Goal: Find specific page/section: Find specific page/section

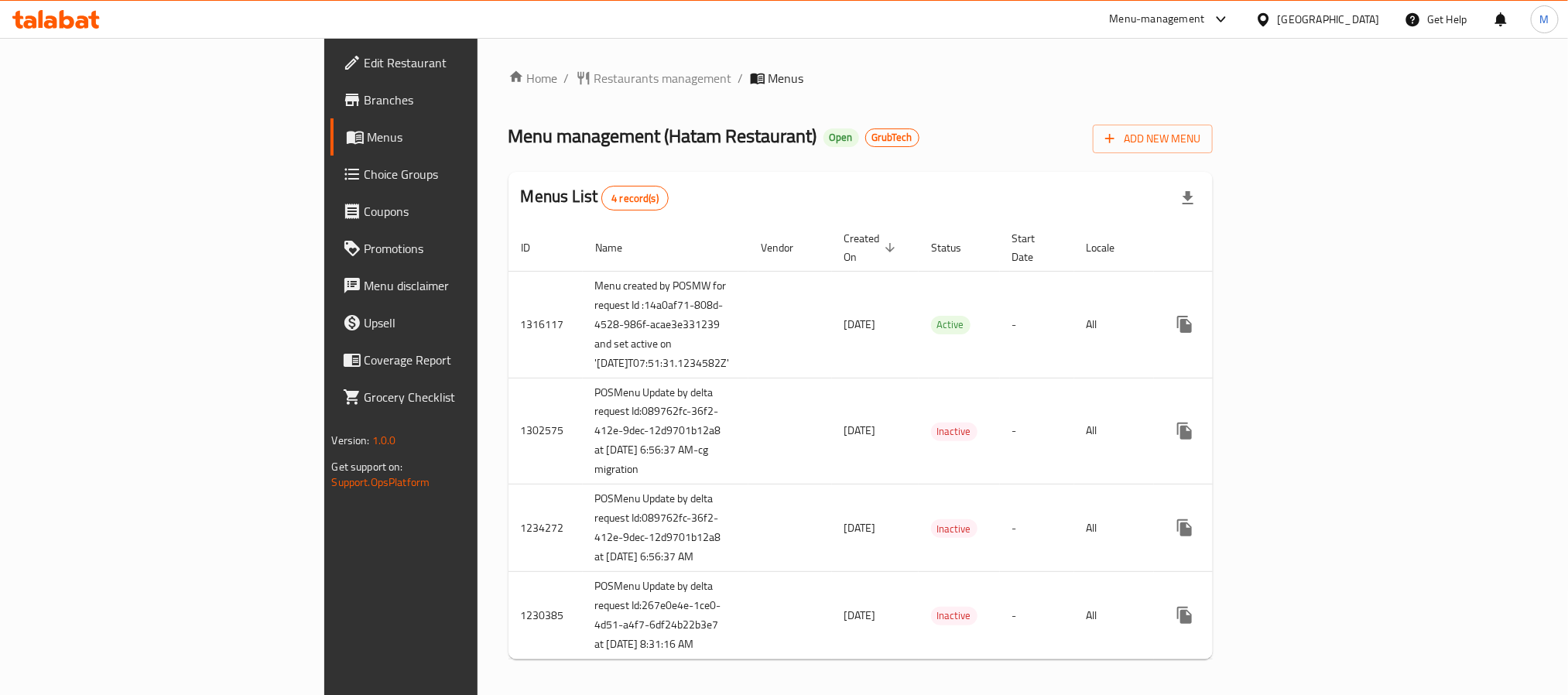
drag, startPoint x: 66, startPoint y: 93, endPoint x: 286, endPoint y: 0, distance: 238.8
click at [365, 93] on span "Branches" at bounding box center [469, 99] width 209 height 18
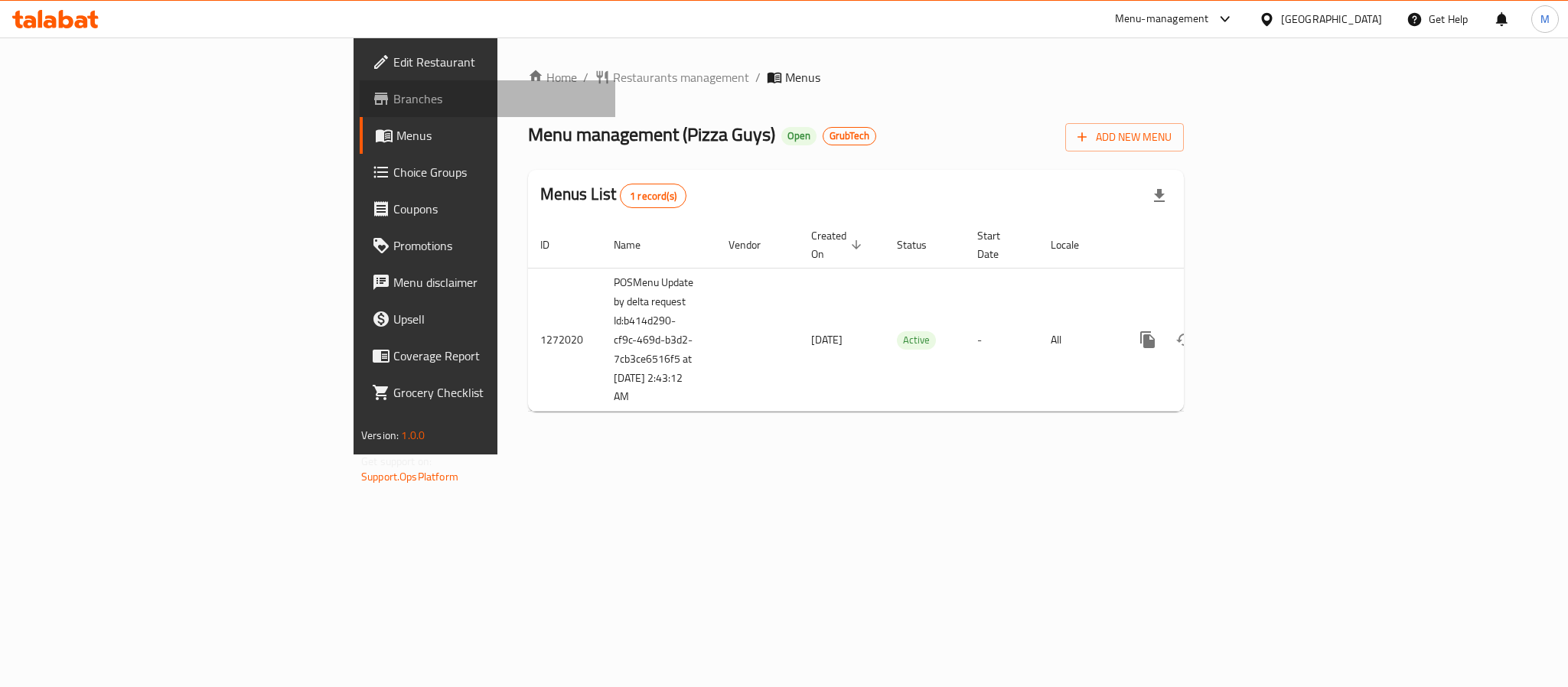
click at [393, 99] on span "Branches" at bounding box center [498, 98] width 210 height 18
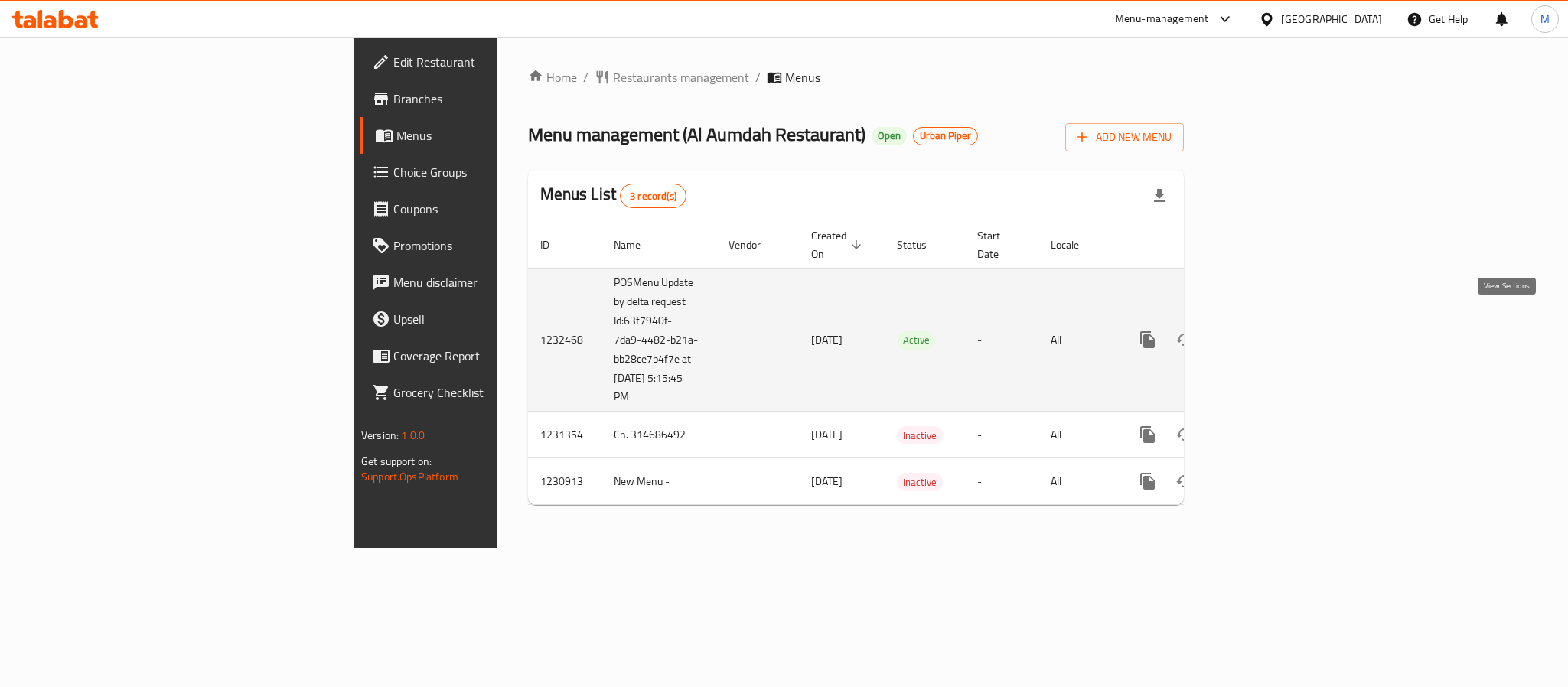
click at [1267, 331] on icon "enhanced table" at bounding box center [1257, 339] width 18 height 18
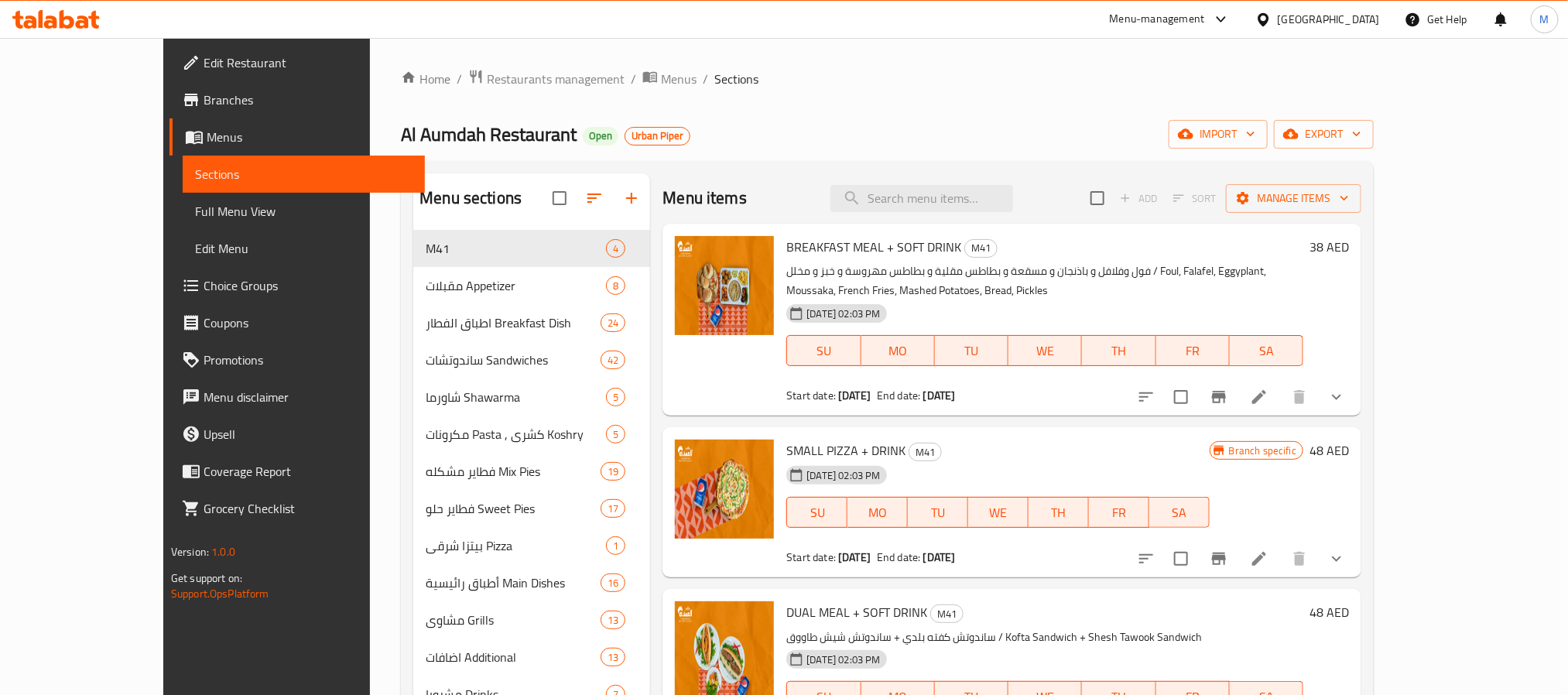
click at [203, 105] on span "Branches" at bounding box center [307, 99] width 209 height 18
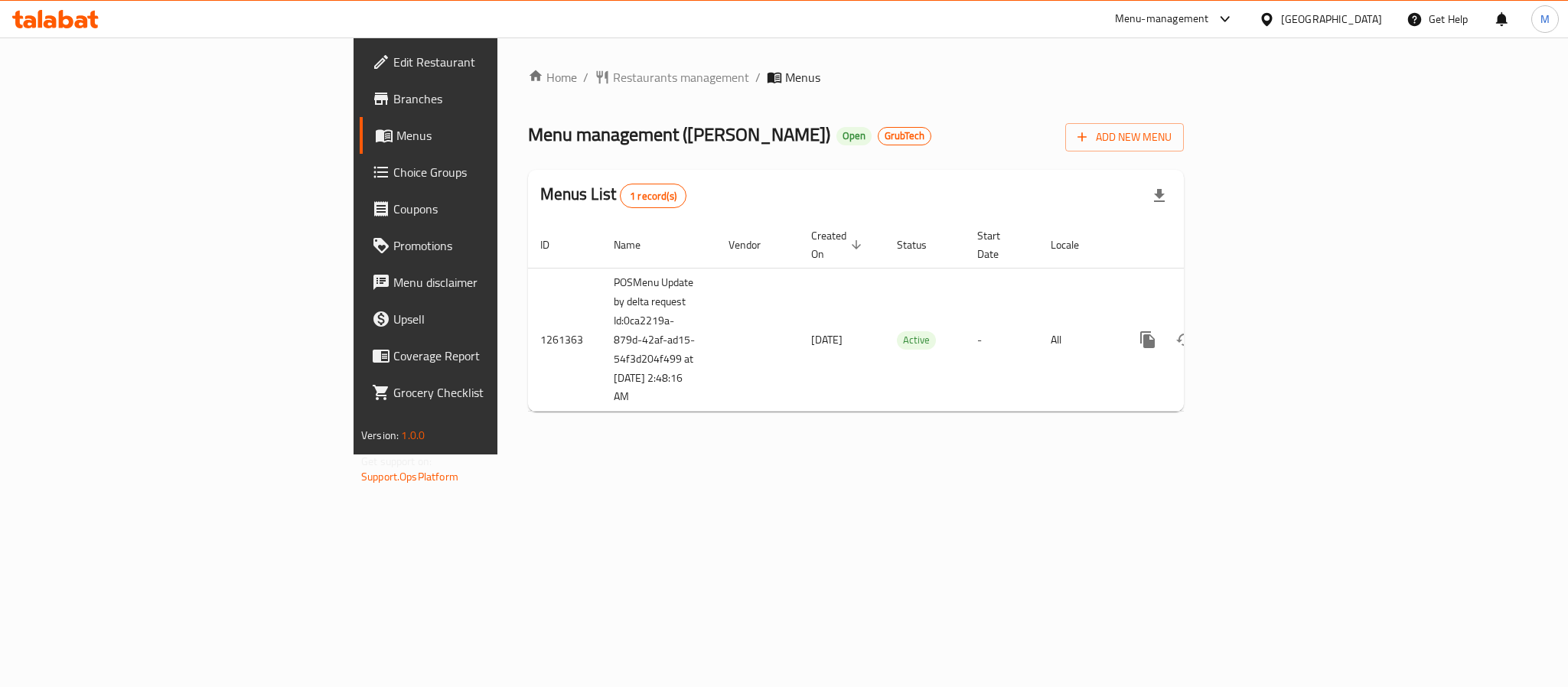
click at [393, 106] on span "Branches" at bounding box center [498, 98] width 210 height 18
